Goal: Download file/media

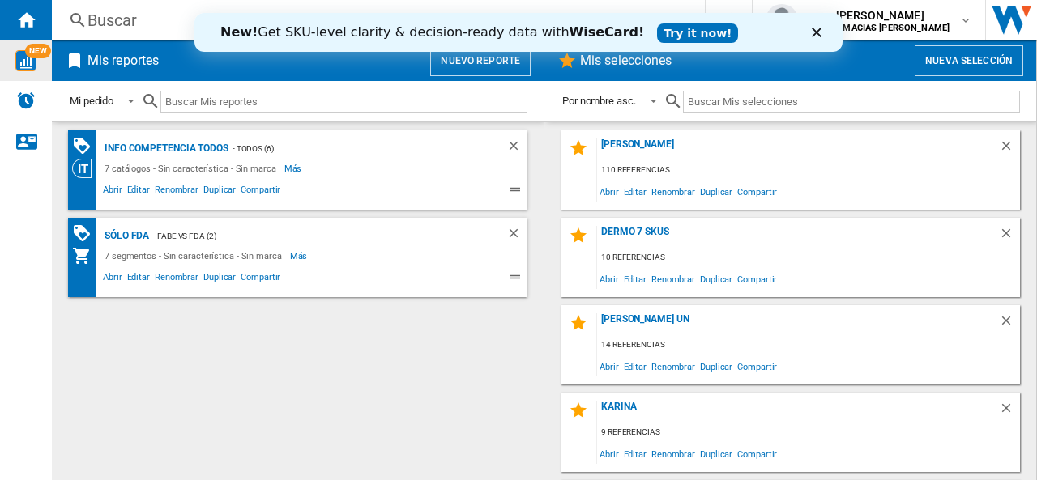
click at [29, 58] on img "WiseCard" at bounding box center [25, 60] width 21 height 21
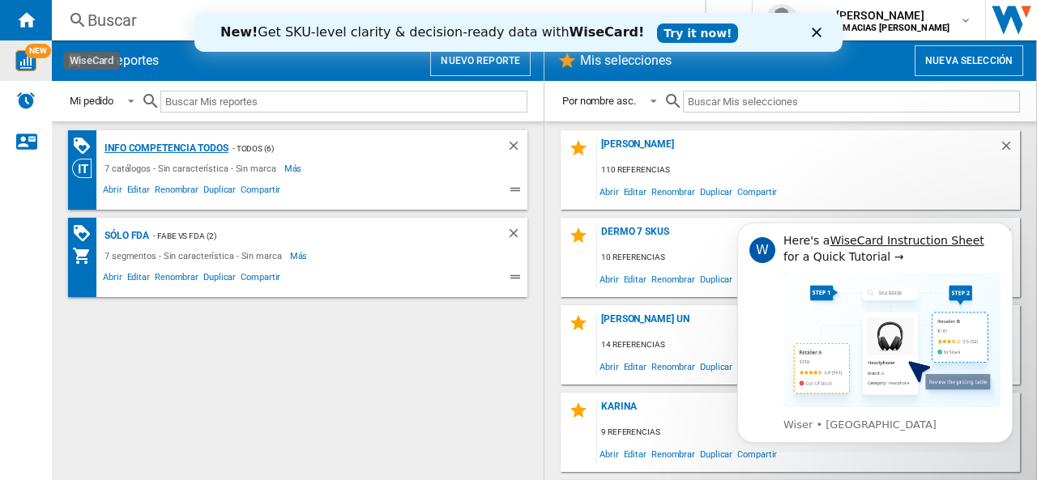
click at [219, 147] on div "Info competencia Todos" at bounding box center [164, 149] width 128 height 20
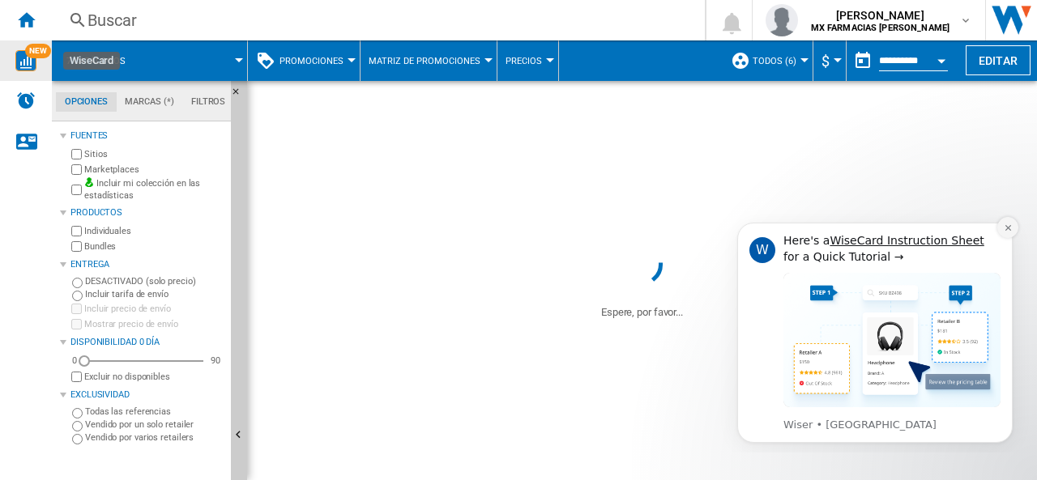
click at [1009, 229] on icon "Dismiss notification" at bounding box center [1008, 228] width 9 height 9
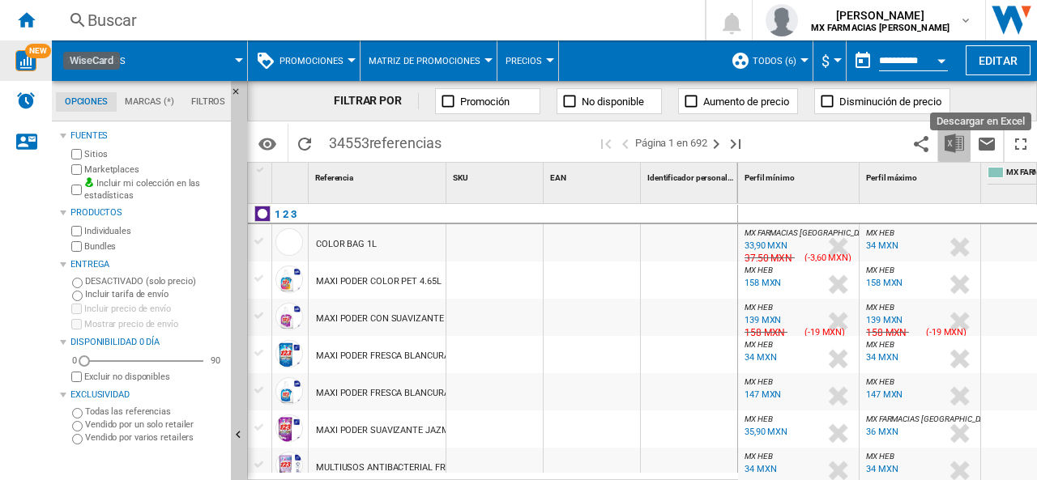
click at [958, 141] on img "Descargar en Excel" at bounding box center [954, 143] width 19 height 19
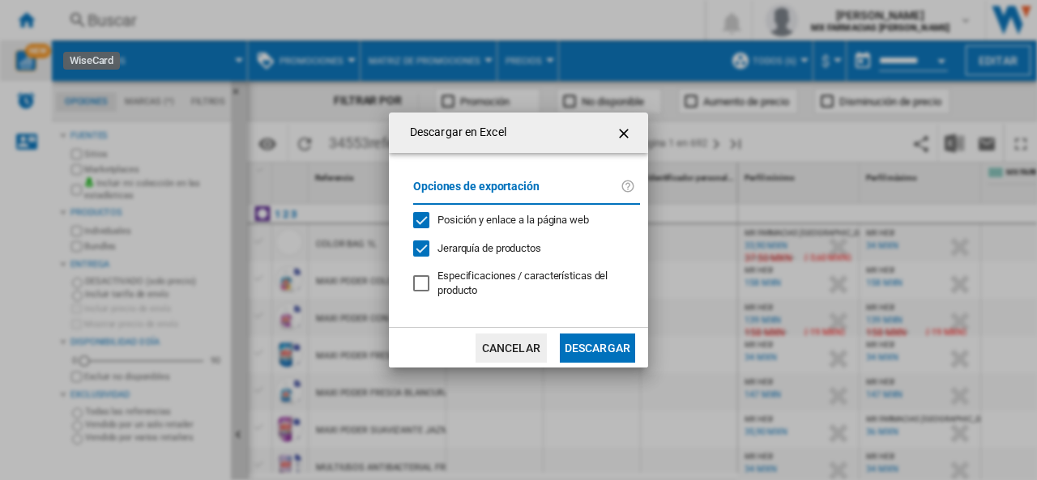
click at [591, 346] on button "Descargar" at bounding box center [597, 348] width 75 height 29
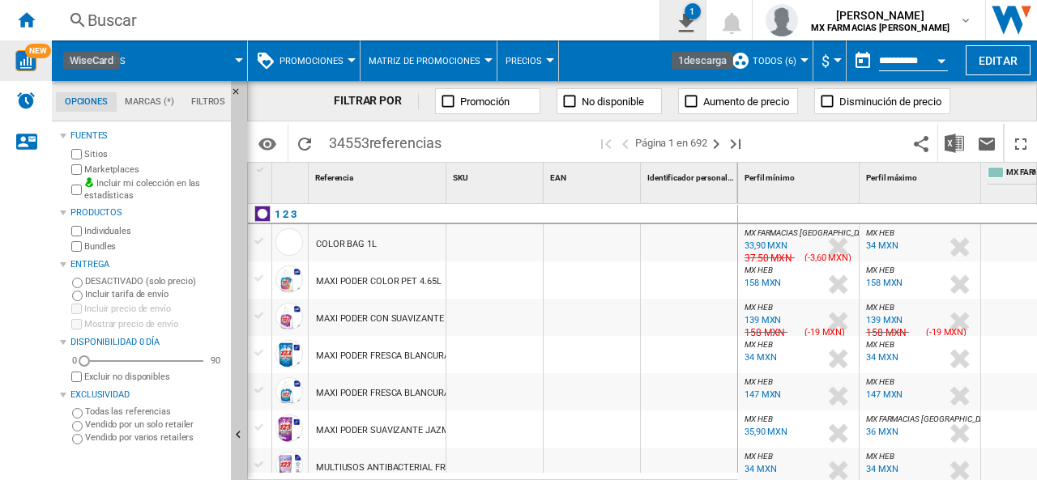
click at [701, 13] on div "1" at bounding box center [693, 11] width 16 height 16
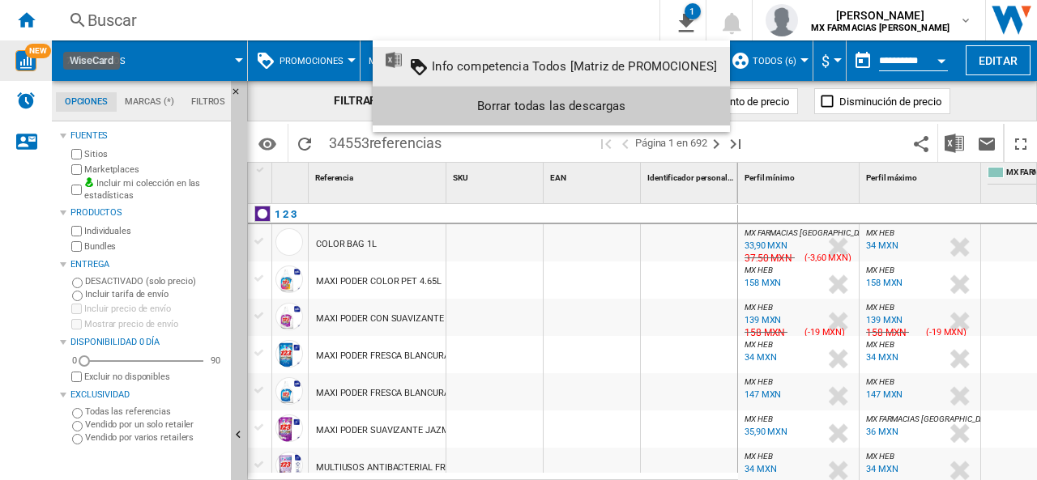
click at [488, 69] on div "Info competencia Todos [Matriz de PROMOCIONES]" at bounding box center [574, 66] width 285 height 15
